Goal: Find specific page/section: Find specific page/section

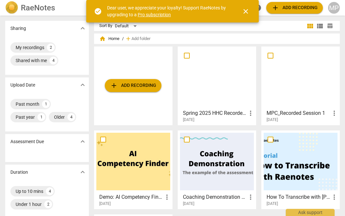
click at [208, 92] on div at bounding box center [217, 78] width 74 height 58
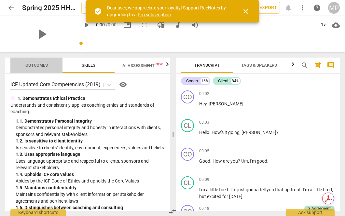
click at [44, 61] on span "Outcomes" at bounding box center [37, 65] width 38 height 9
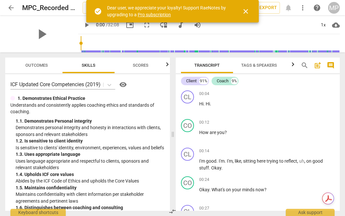
click at [29, 66] on span "Outcomes" at bounding box center [36, 65] width 22 height 5
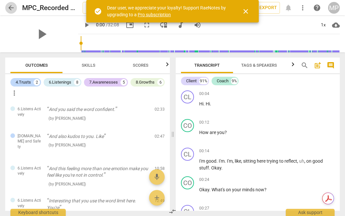
click at [12, 6] on span "arrow_back" at bounding box center [11, 8] width 8 height 8
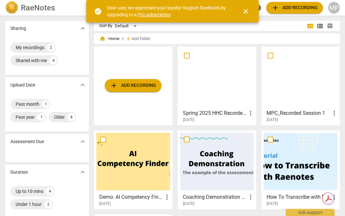
click at [215, 111] on h3 "Spring 2025 HHC Recorded Session 2" at bounding box center [215, 113] width 64 height 8
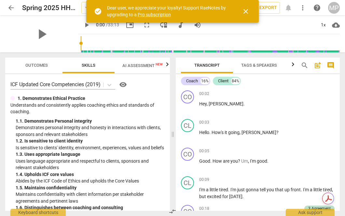
click at [139, 66] on span "AI Assessment New" at bounding box center [142, 65] width 40 height 5
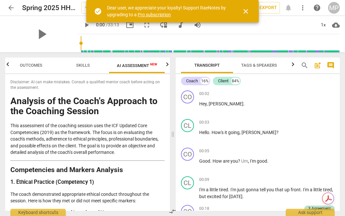
click at [35, 62] on span "Outcomes" at bounding box center [31, 65] width 38 height 9
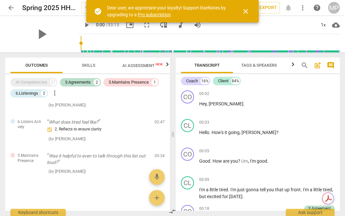
scroll to position [125, 0]
